Goal: Information Seeking & Learning: Learn about a topic

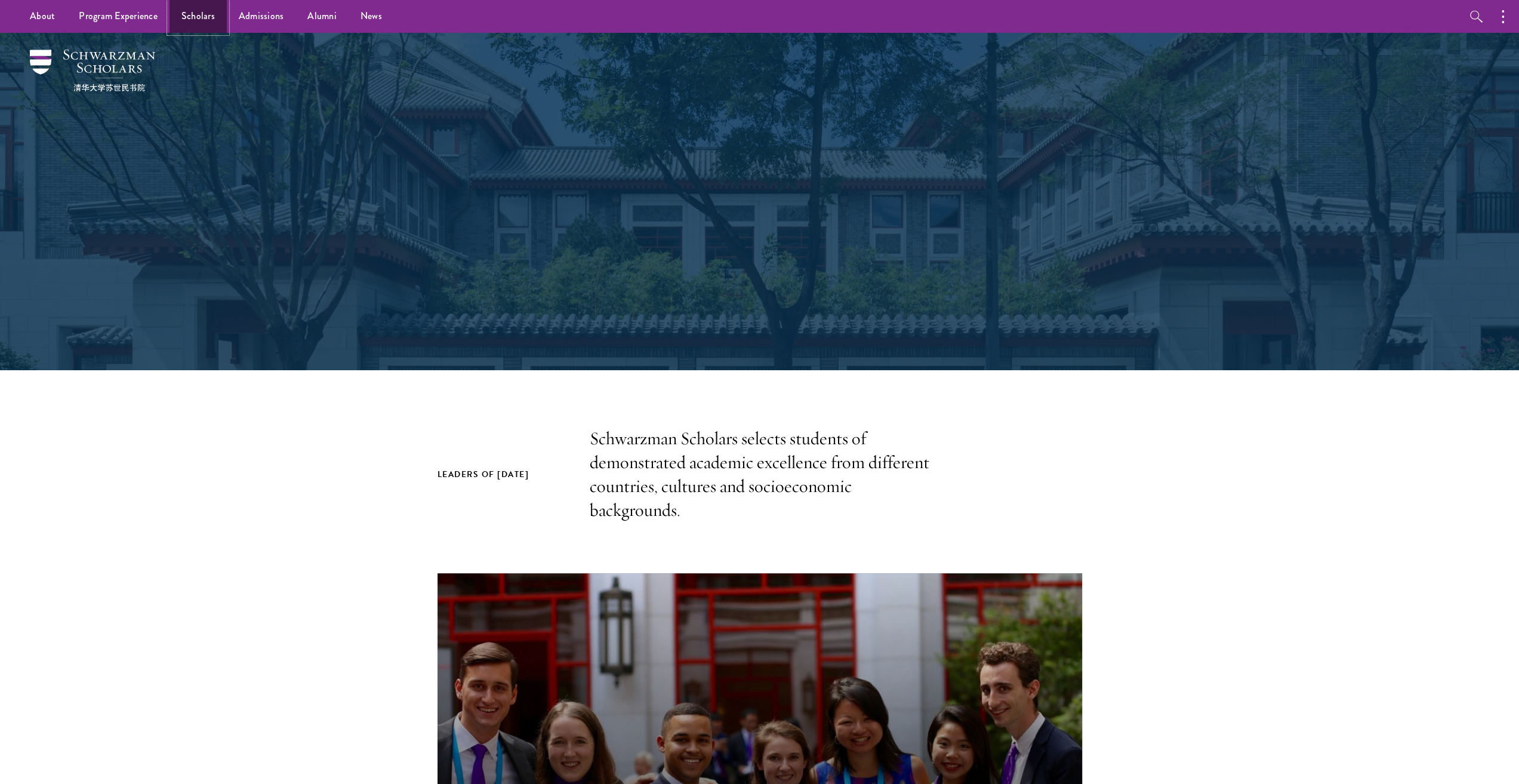
click at [203, 22] on link "Scholars" at bounding box center [198, 16] width 57 height 33
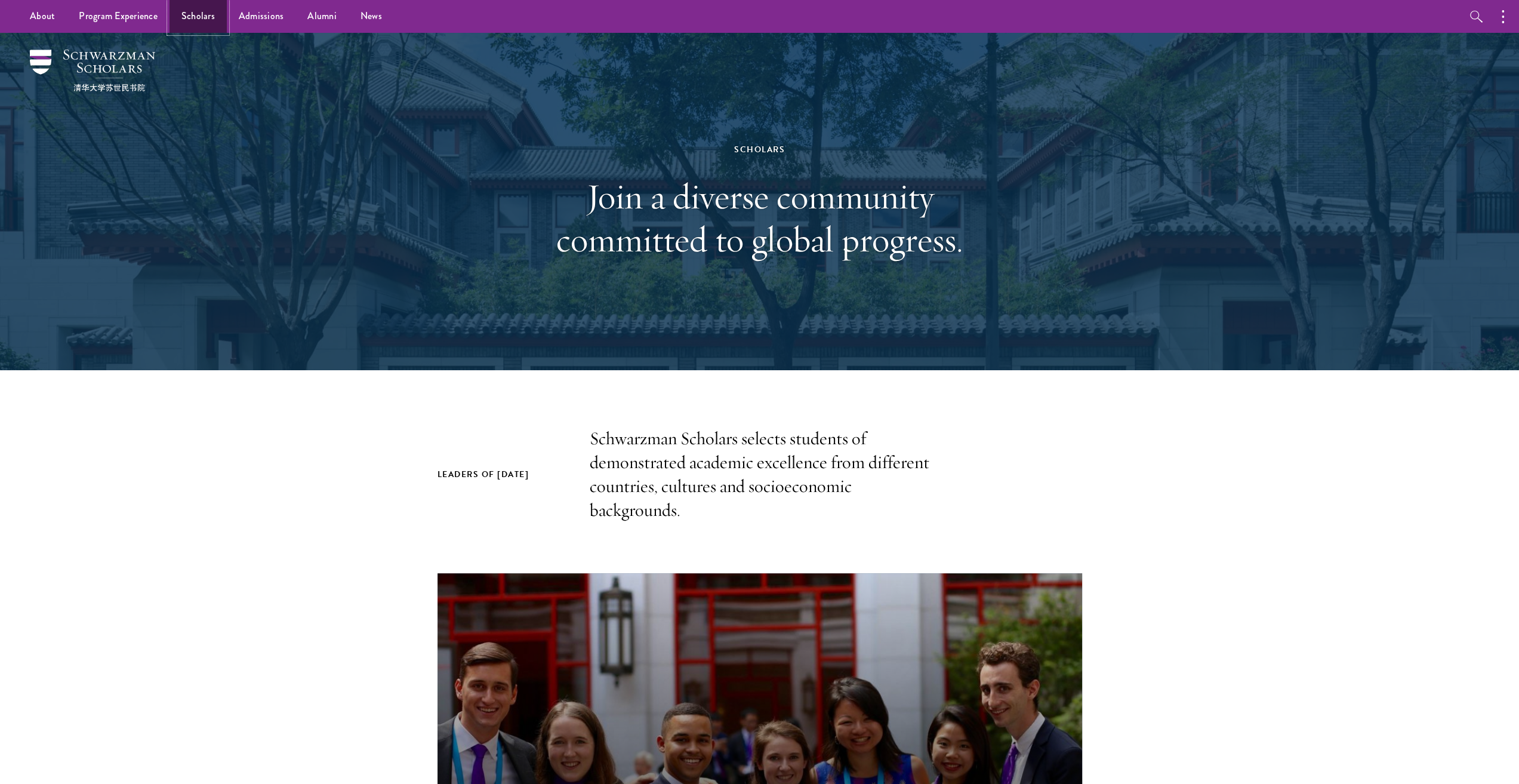
click at [200, 22] on link "Scholars" at bounding box center [198, 16] width 57 height 33
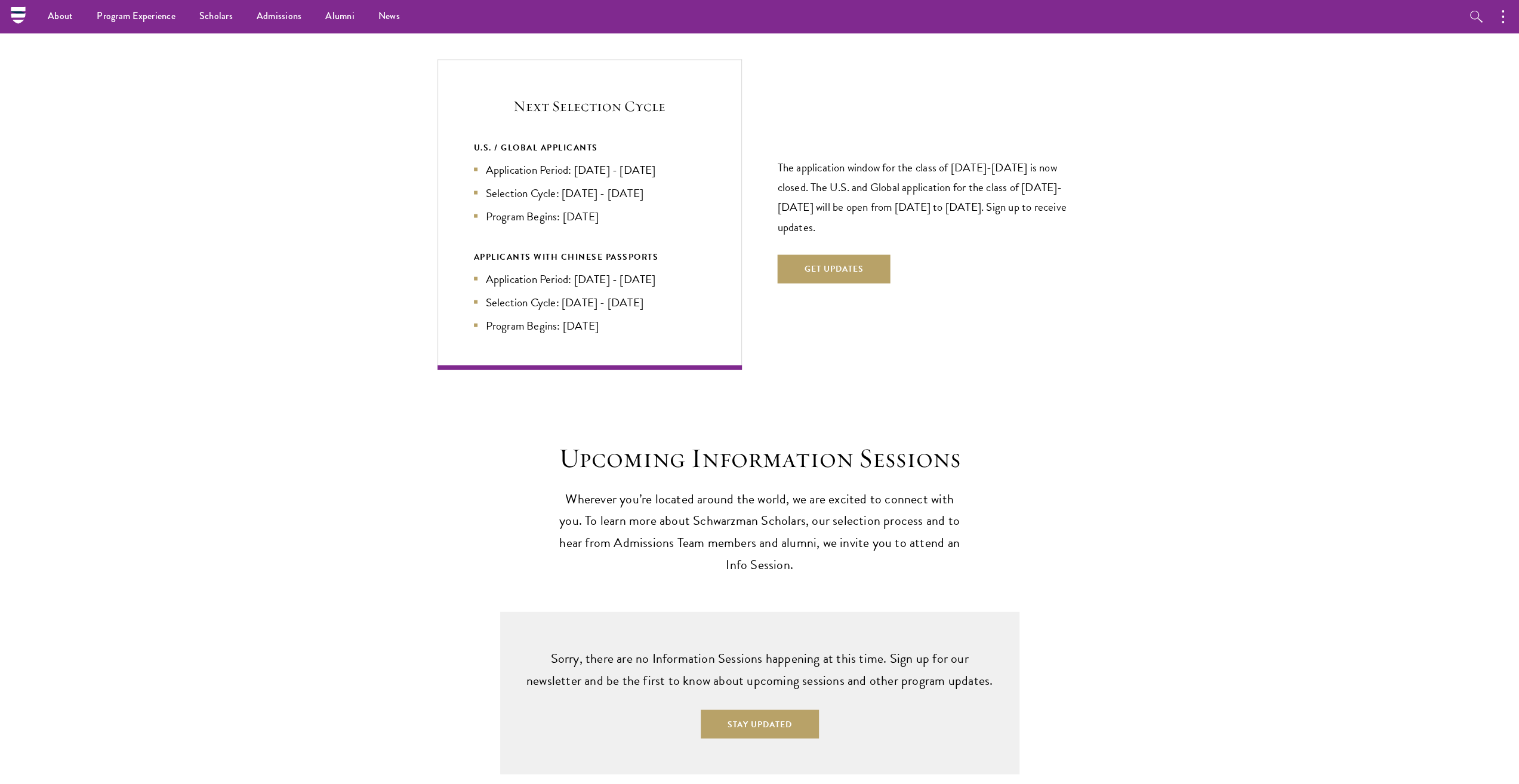
scroll to position [2531, 0]
